Goal: Task Accomplishment & Management: Manage account settings

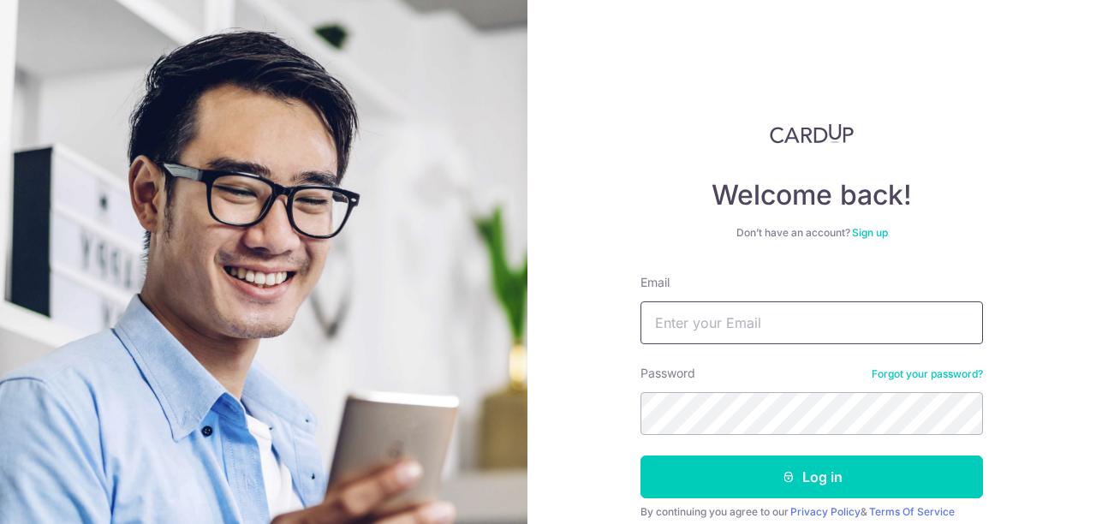
click at [725, 314] on input "Email" at bounding box center [811, 322] width 342 height 43
paste input "[EMAIL_ADDRESS][DOMAIN_NAME]:kingkhan21222!!!"
drag, startPoint x: 854, startPoint y: 321, endPoint x: 1095, endPoint y: 375, distance: 246.5
click at [1095, 375] on div "Welcome back! Don’t have an account? Sign up Email [EMAIL_ADDRESS][DOMAIN_NAME]…" at bounding box center [811, 262] width 568 height 524
type input "[EMAIL_ADDRESS][DOMAIN_NAME]"
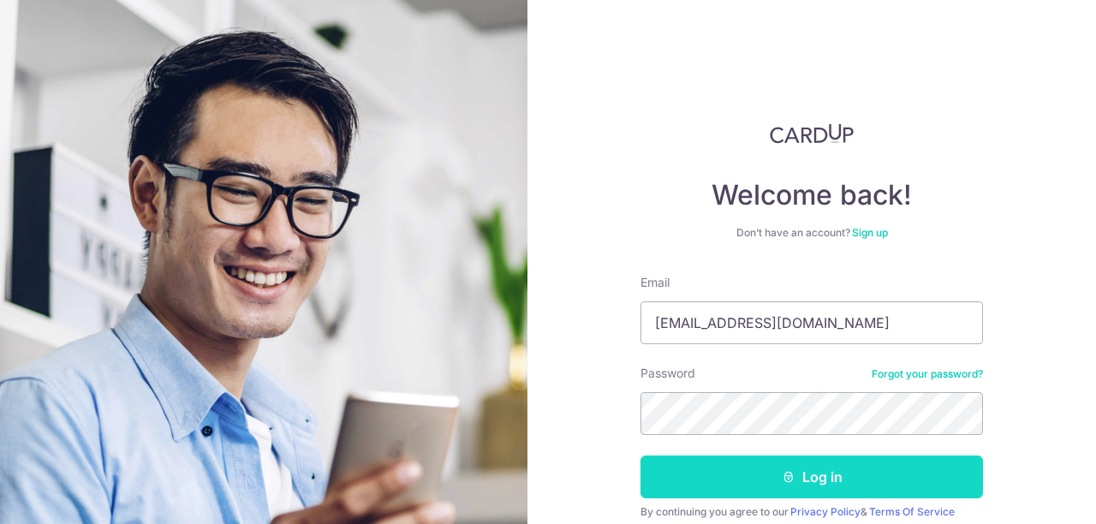
click at [773, 483] on button "Log in" at bounding box center [811, 476] width 342 height 43
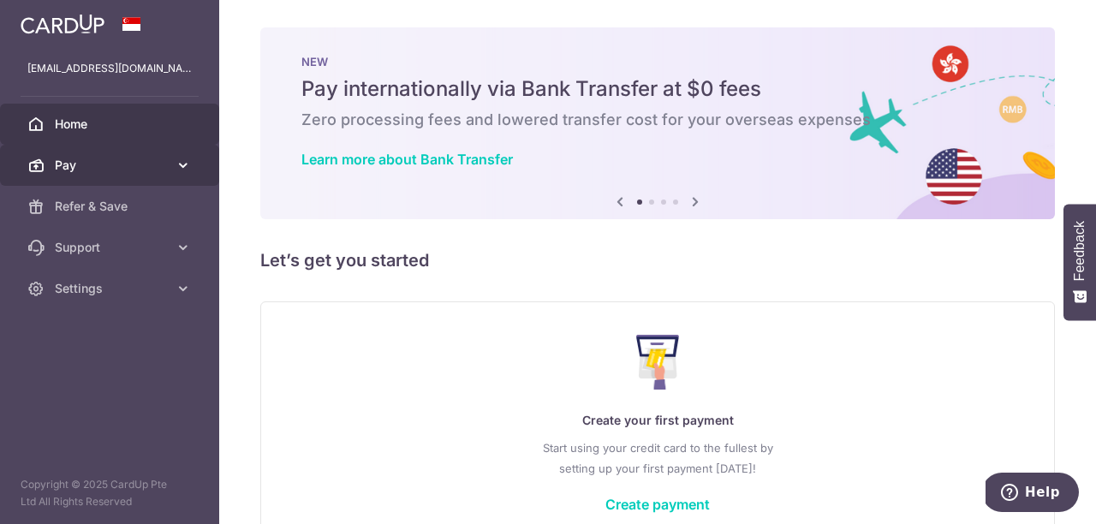
click at [134, 166] on span "Pay" at bounding box center [111, 165] width 113 height 17
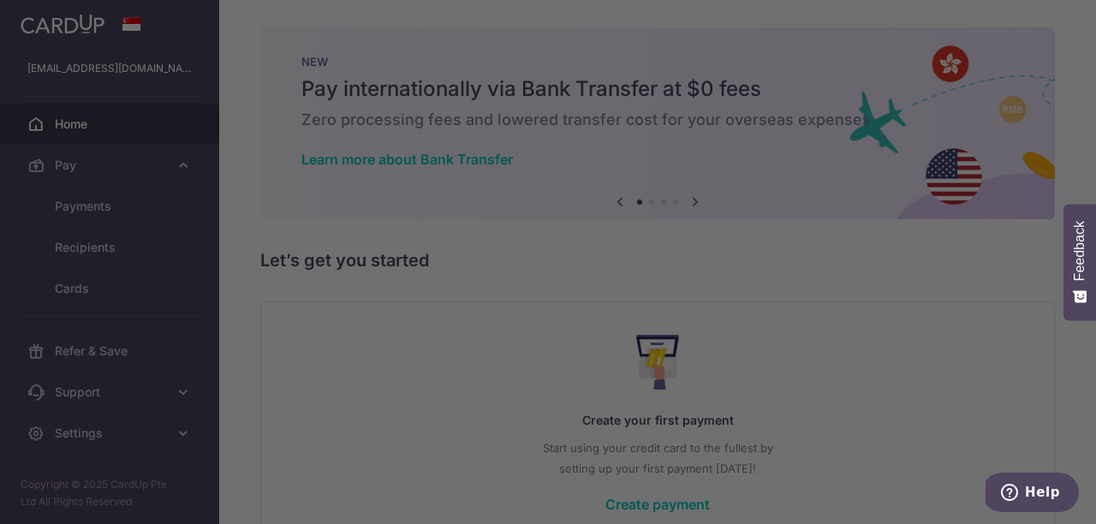
click at [111, 193] on div at bounding box center [553, 264] width 1107 height 529
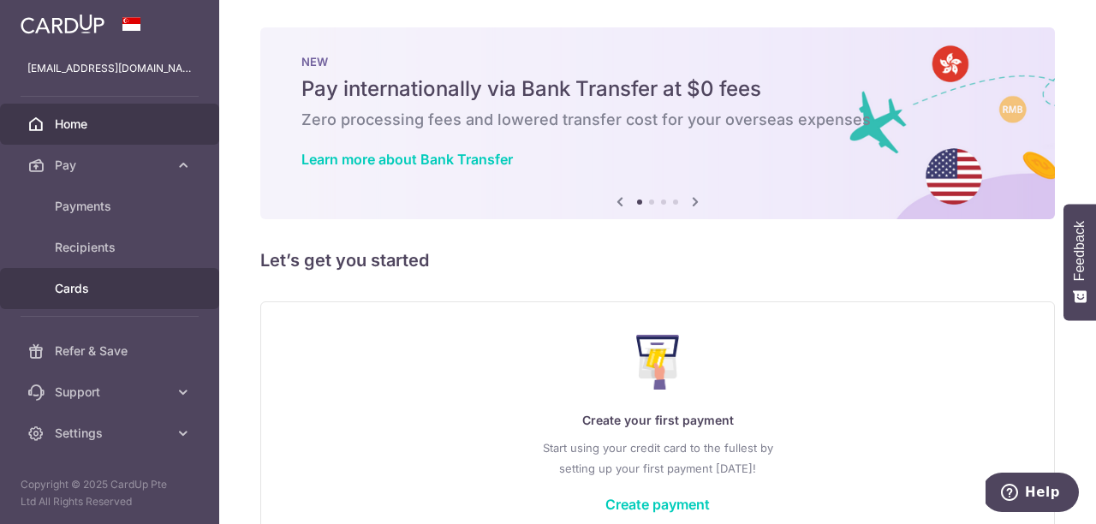
click at [86, 268] on link "Cards" at bounding box center [109, 288] width 219 height 41
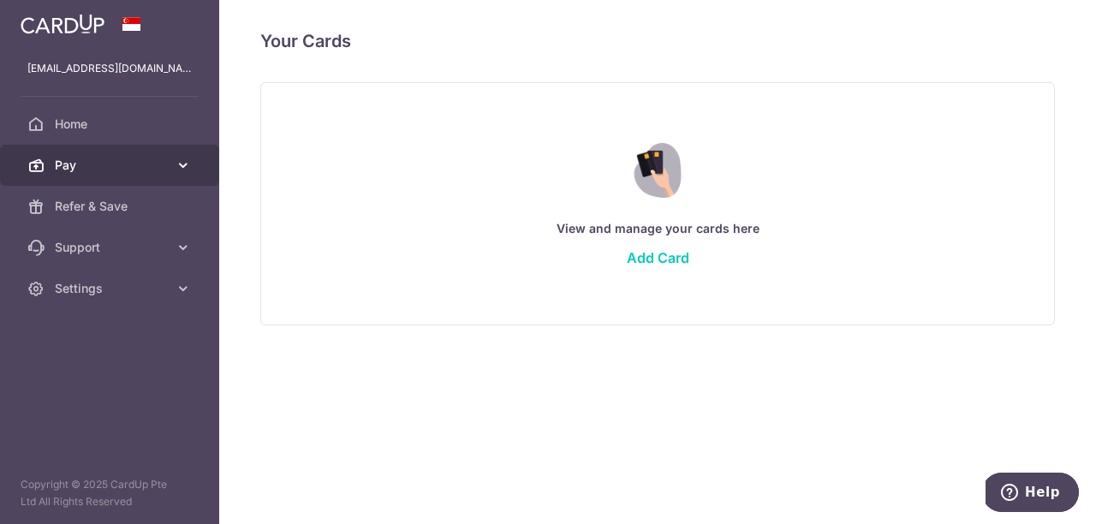
click at [151, 158] on span "Pay" at bounding box center [111, 165] width 113 height 17
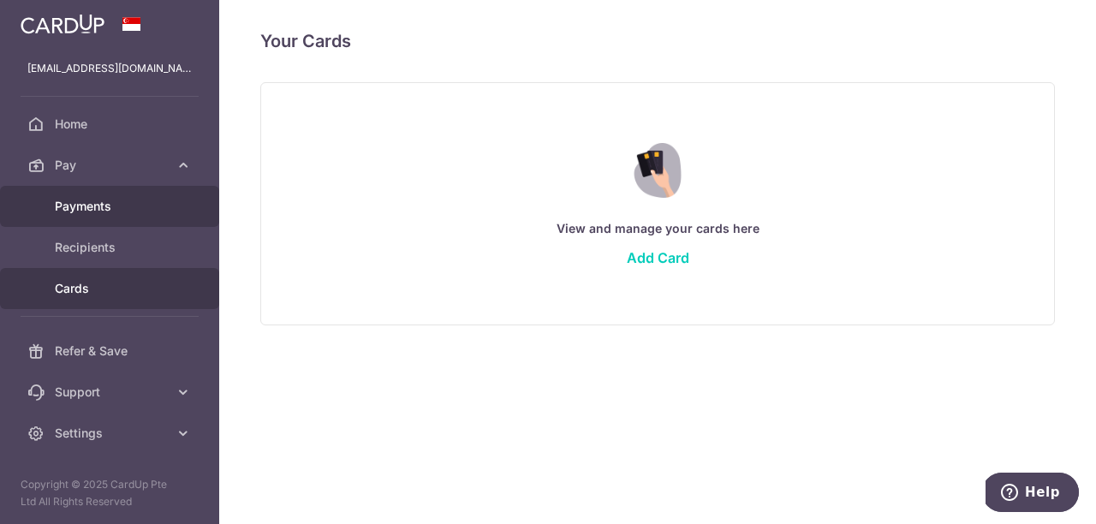
click at [67, 209] on span "Payments" at bounding box center [111, 206] width 113 height 17
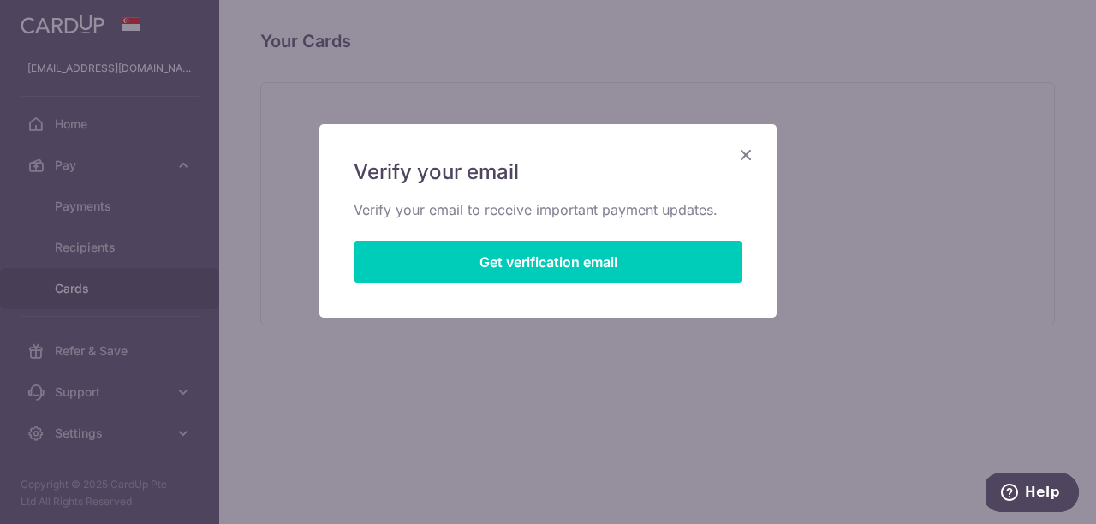
click at [747, 151] on icon "Close" at bounding box center [745, 154] width 21 height 21
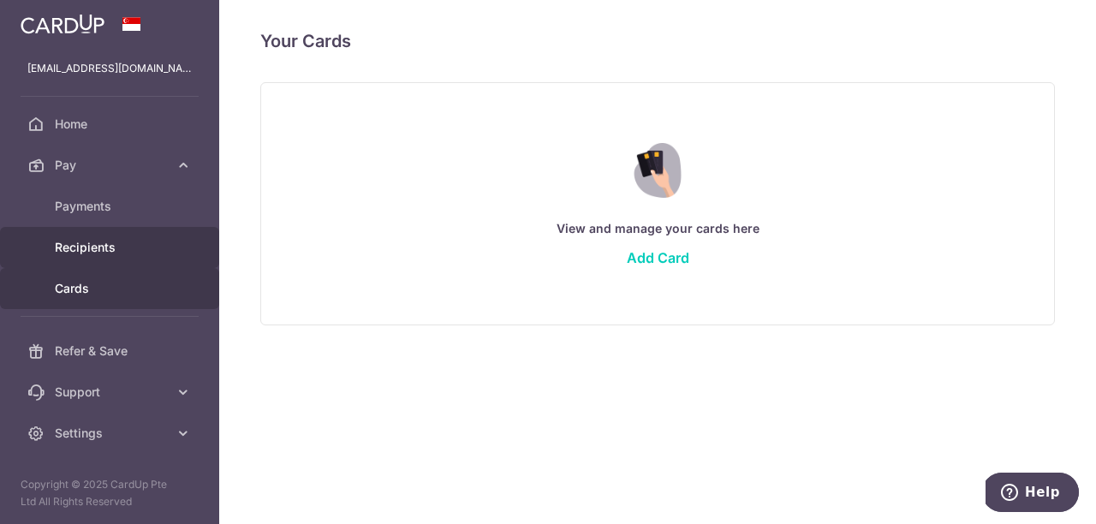
click at [103, 238] on link "Recipients" at bounding box center [109, 247] width 219 height 41
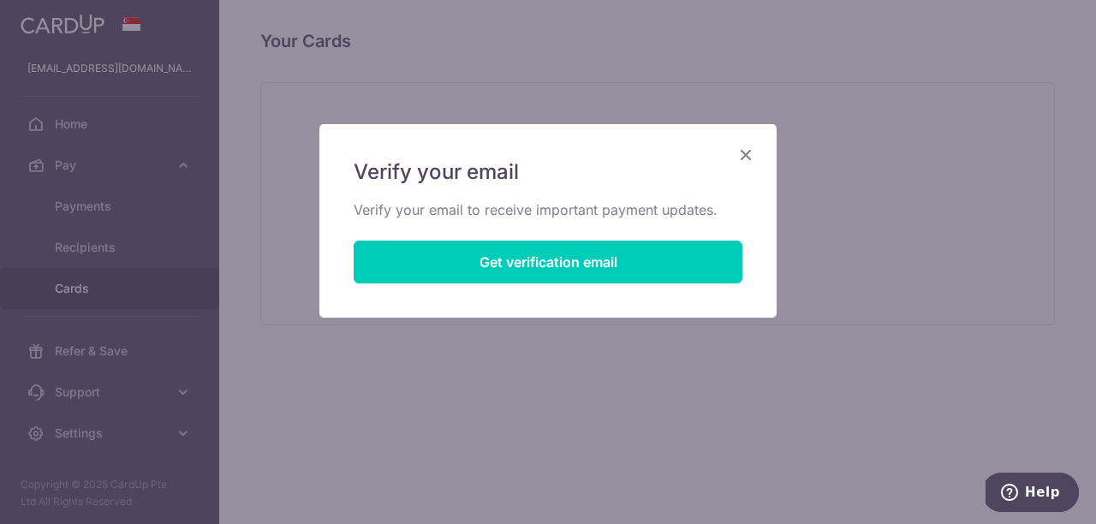
click at [752, 151] on icon "Close" at bounding box center [745, 154] width 21 height 21
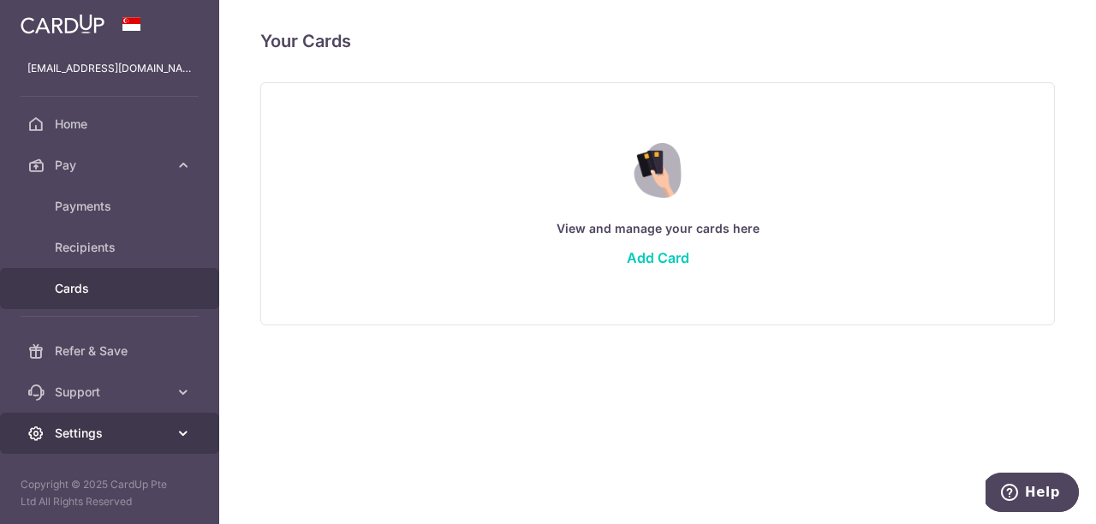
click at [111, 434] on span "Settings" at bounding box center [111, 433] width 113 height 17
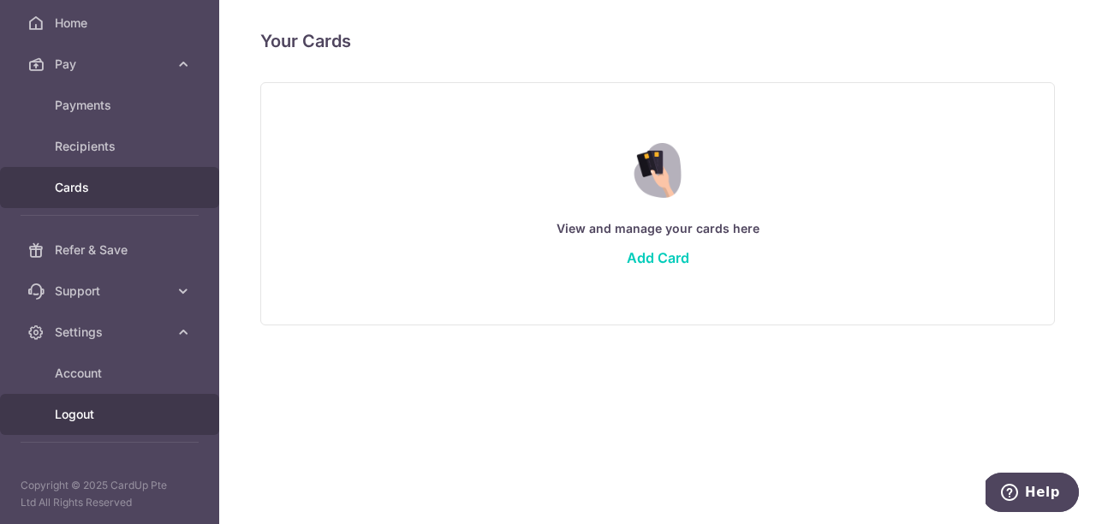
click at [73, 414] on span "Logout" at bounding box center [111, 414] width 113 height 17
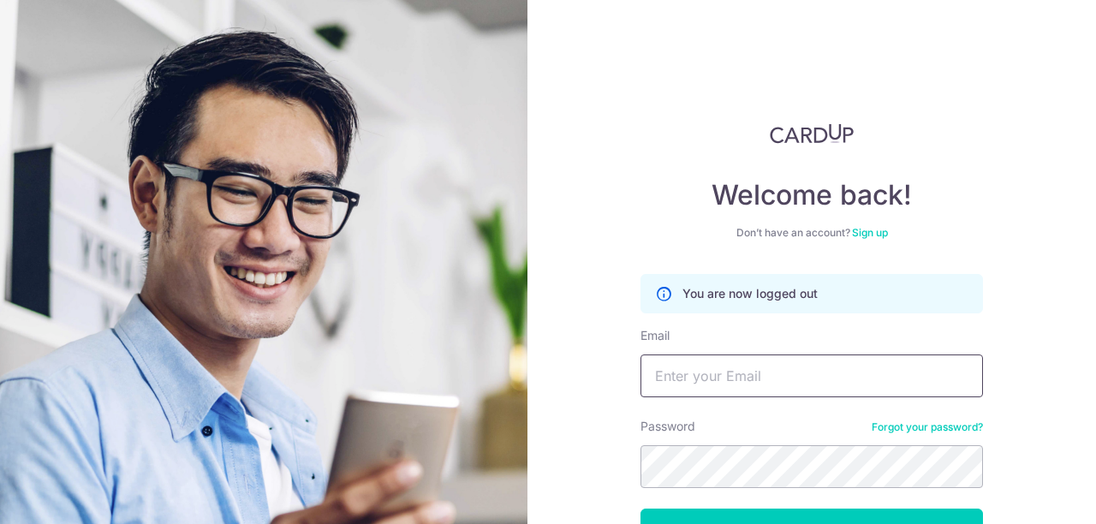
click at [731, 385] on input "Email" at bounding box center [811, 375] width 342 height 43
paste input "hongteck.l@hotmail.com:htLOVESxy11"
drag, startPoint x: 817, startPoint y: 372, endPoint x: 1095, endPoint y: 555, distance: 333.1
click at [1095, 523] on html "Welcome back! Don’t have an account? Sign up You are now logged out Email hongt…" at bounding box center [548, 262] width 1096 height 524
click at [882, 378] on input "hongteck.l@hotmail.com:" at bounding box center [811, 375] width 342 height 43
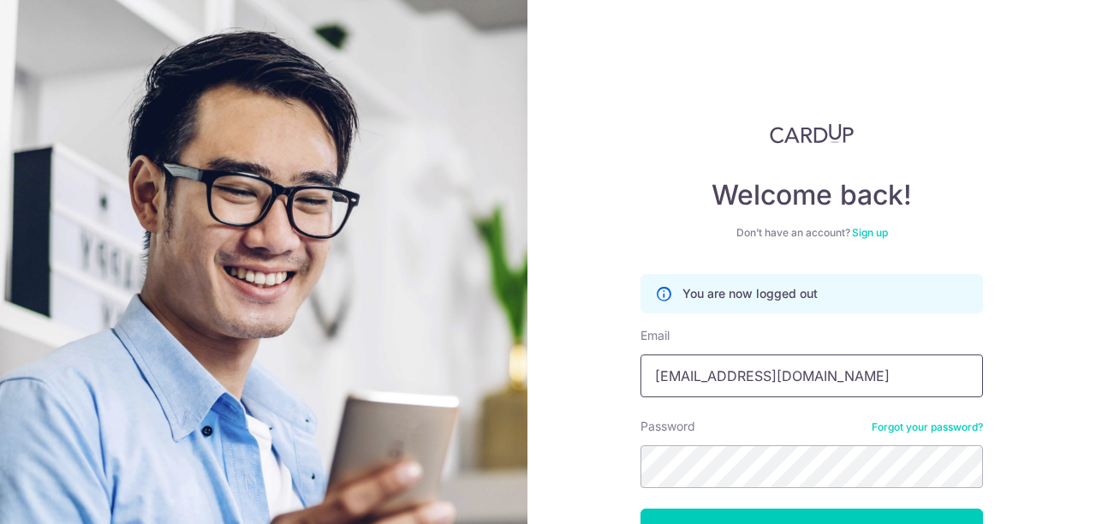
type input "[EMAIL_ADDRESS][DOMAIN_NAME]"
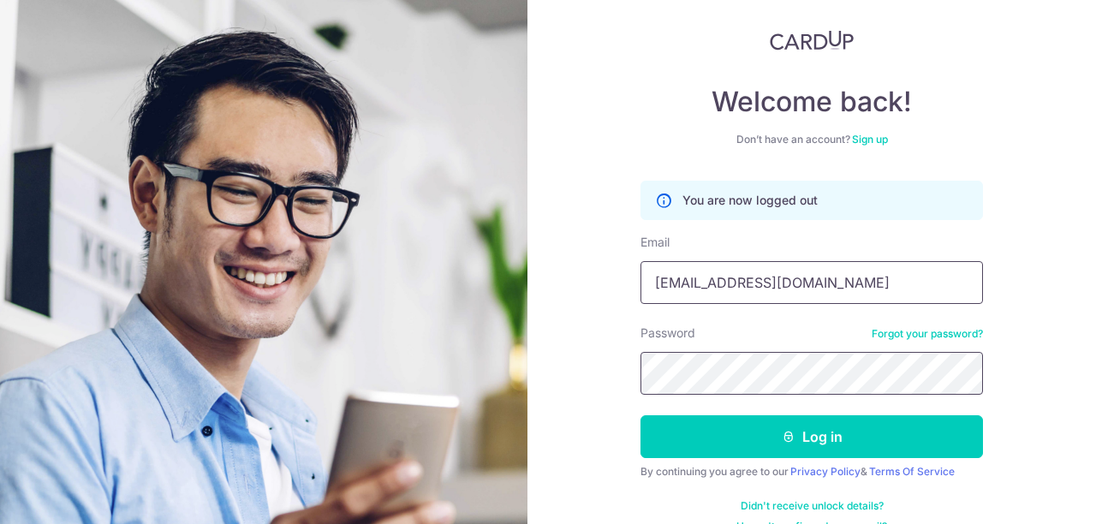
scroll to position [122, 0]
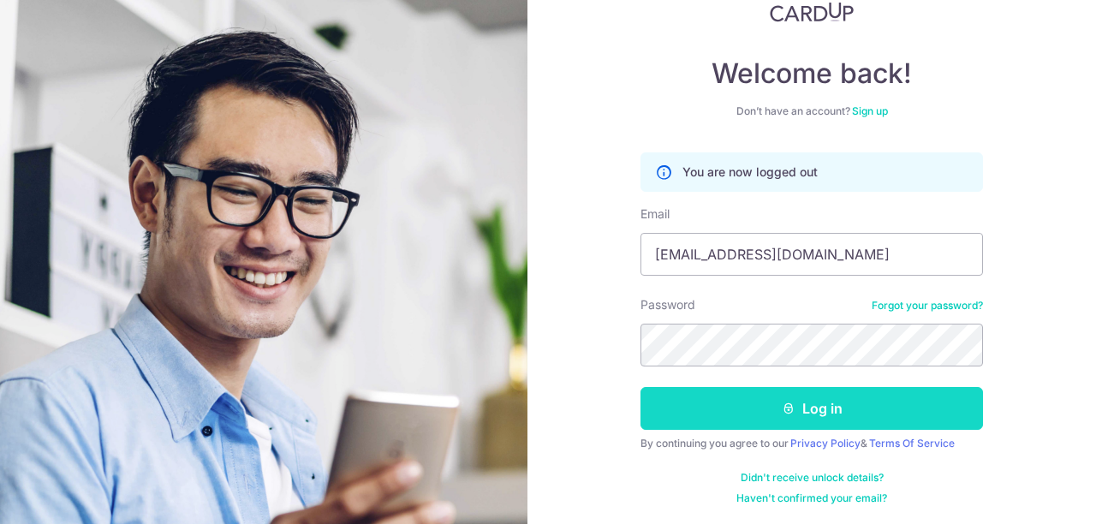
click at [812, 402] on button "Log in" at bounding box center [811, 408] width 342 height 43
